Goal: Task Accomplishment & Management: Use online tool/utility

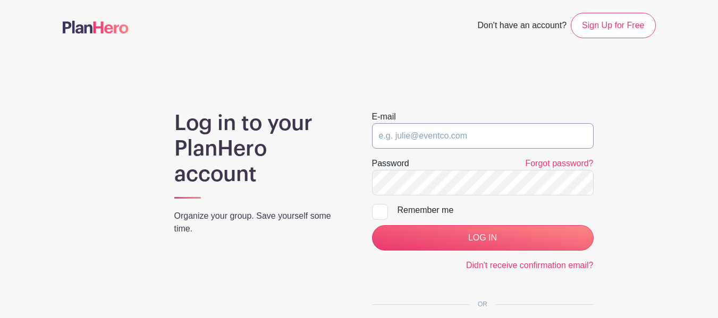
click at [440, 140] on input "email" at bounding box center [483, 136] width 222 height 26
type input "[PERSON_NAME][EMAIL_ADDRESS][DOMAIN_NAME]"
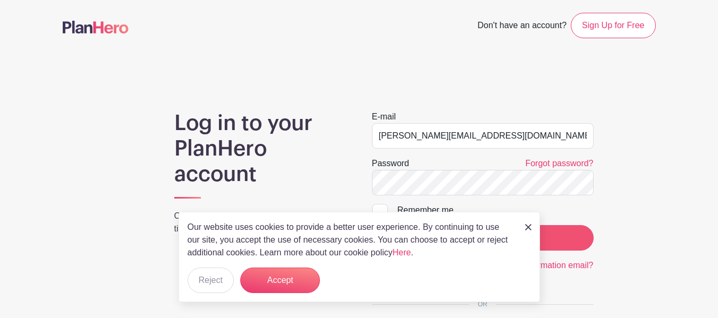
click at [459, 242] on p "Our website uses cookies to provide a better user experience. By continuing to …" at bounding box center [351, 240] width 326 height 38
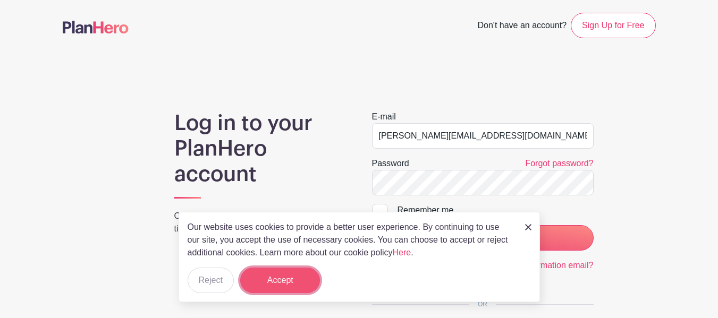
click at [273, 279] on button "Accept" at bounding box center [280, 281] width 80 height 26
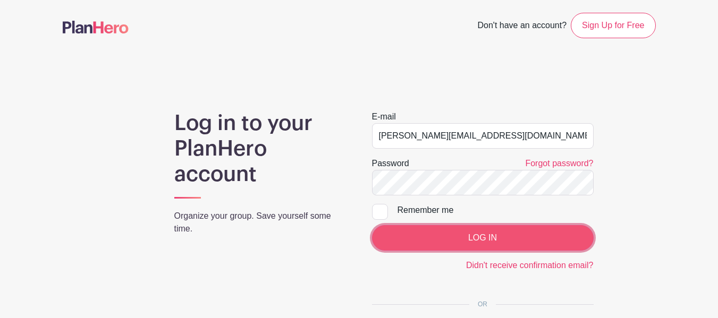
click at [492, 235] on input "LOG IN" at bounding box center [483, 238] width 222 height 26
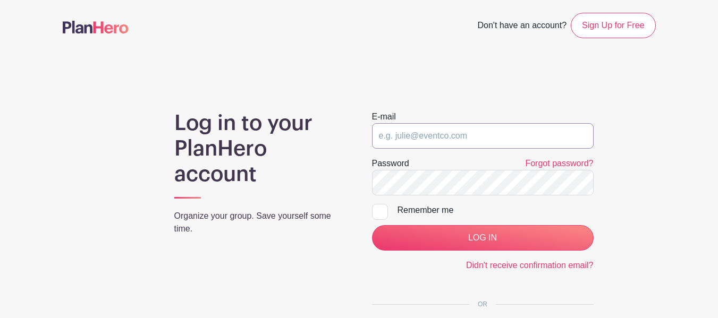
click at [424, 137] on input "email" at bounding box center [483, 136] width 222 height 26
type input "[PERSON_NAME][EMAIL_ADDRESS][DOMAIN_NAME]"
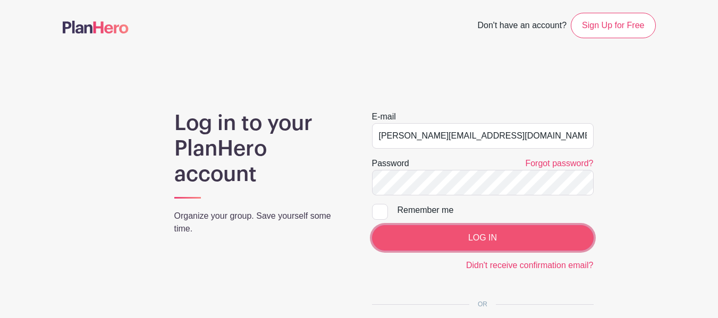
click at [470, 239] on input "LOG IN" at bounding box center [483, 238] width 222 height 26
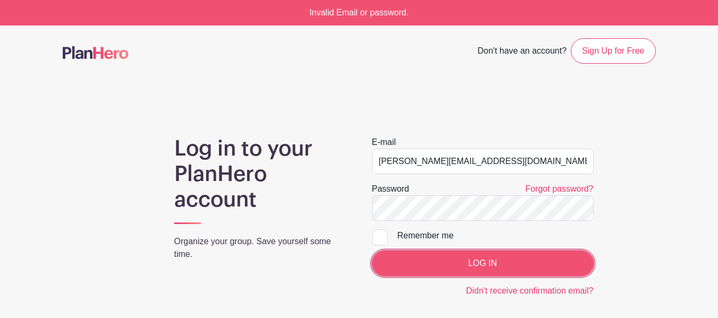
click at [484, 256] on input "LOG IN" at bounding box center [483, 264] width 222 height 26
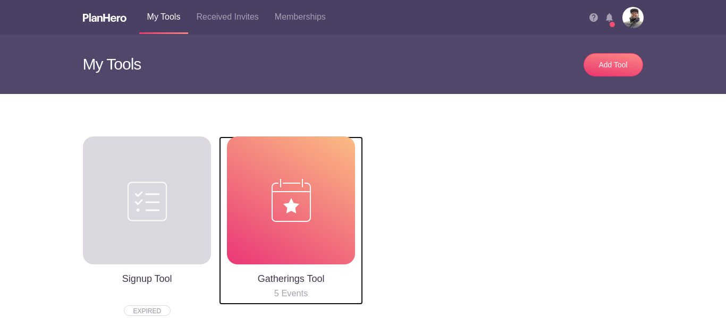
click at [256, 200] on div at bounding box center [291, 201] width 128 height 128
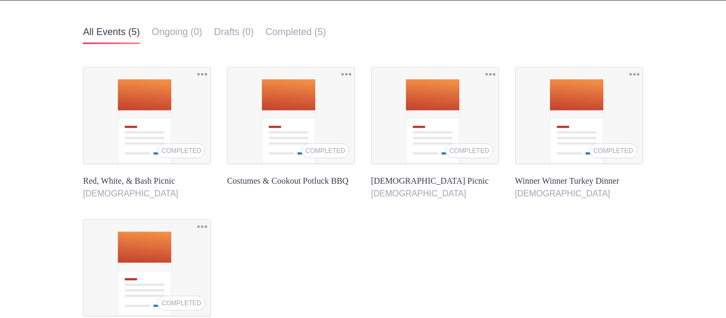
scroll to position [100, 0]
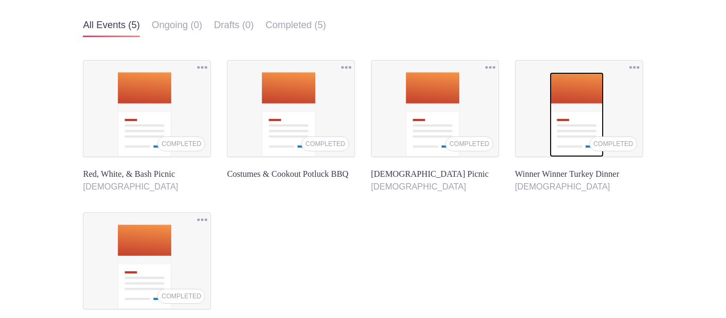
click at [575, 100] on img at bounding box center [577, 114] width 54 height 85
